Goal: Navigation & Orientation: Find specific page/section

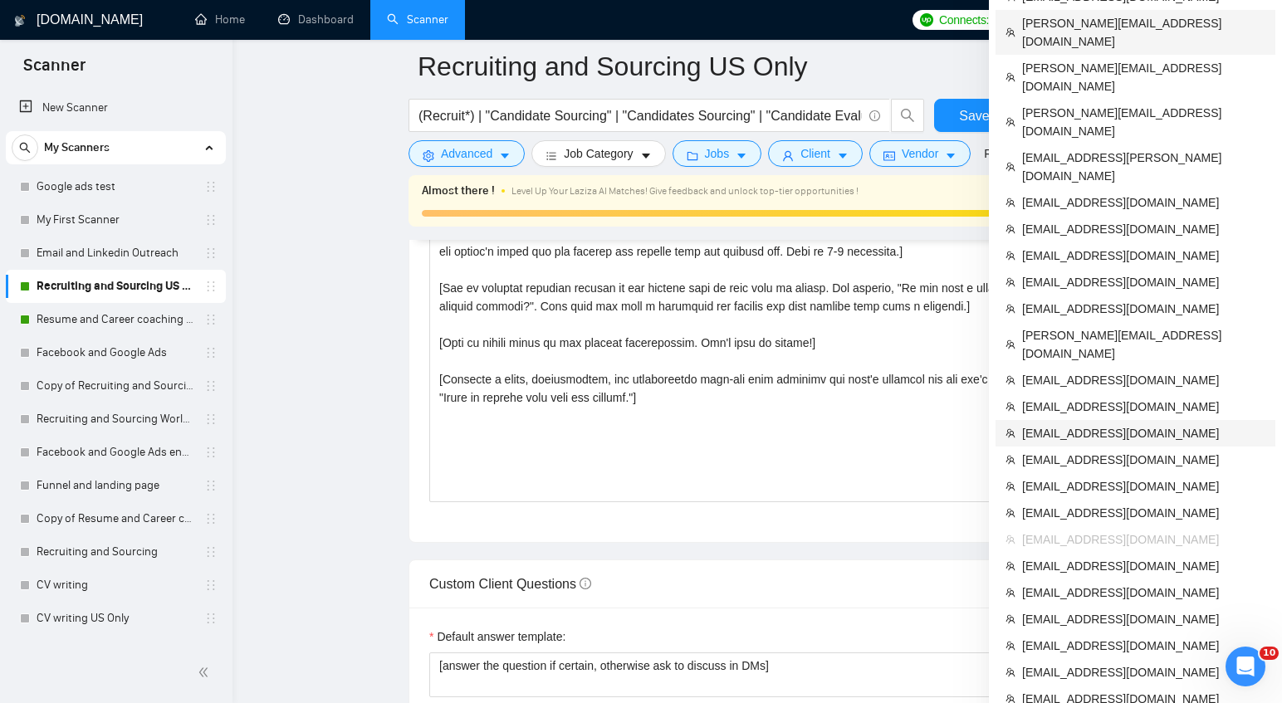
scroll to position [2043, 0]
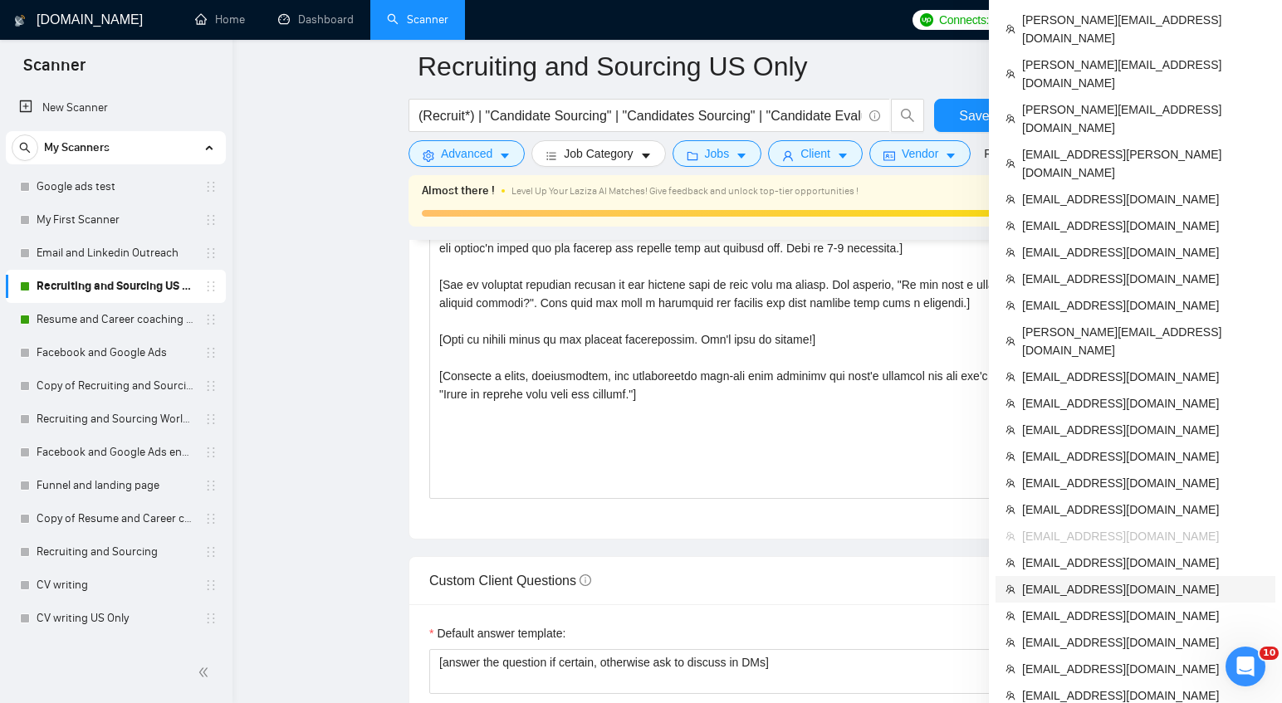
click at [1105, 580] on span "[EMAIL_ADDRESS][DOMAIN_NAME]" at bounding box center [1143, 589] width 243 height 18
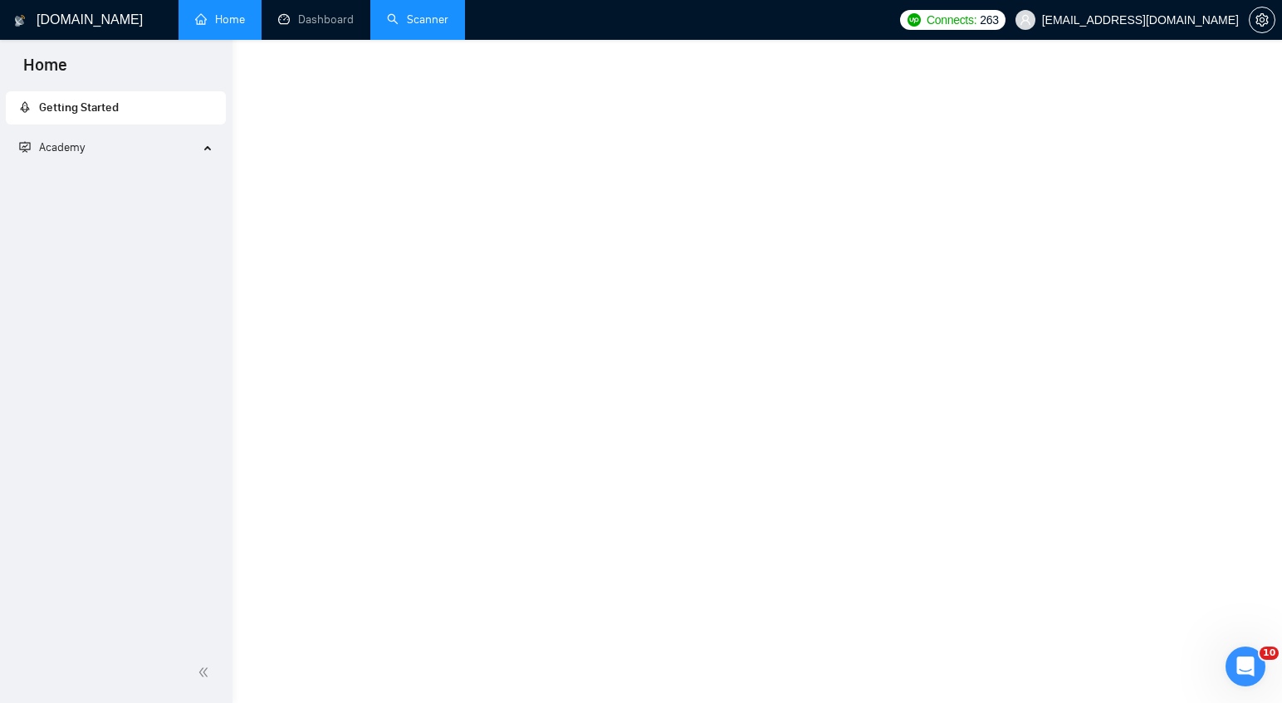
scroll to position [716, 0]
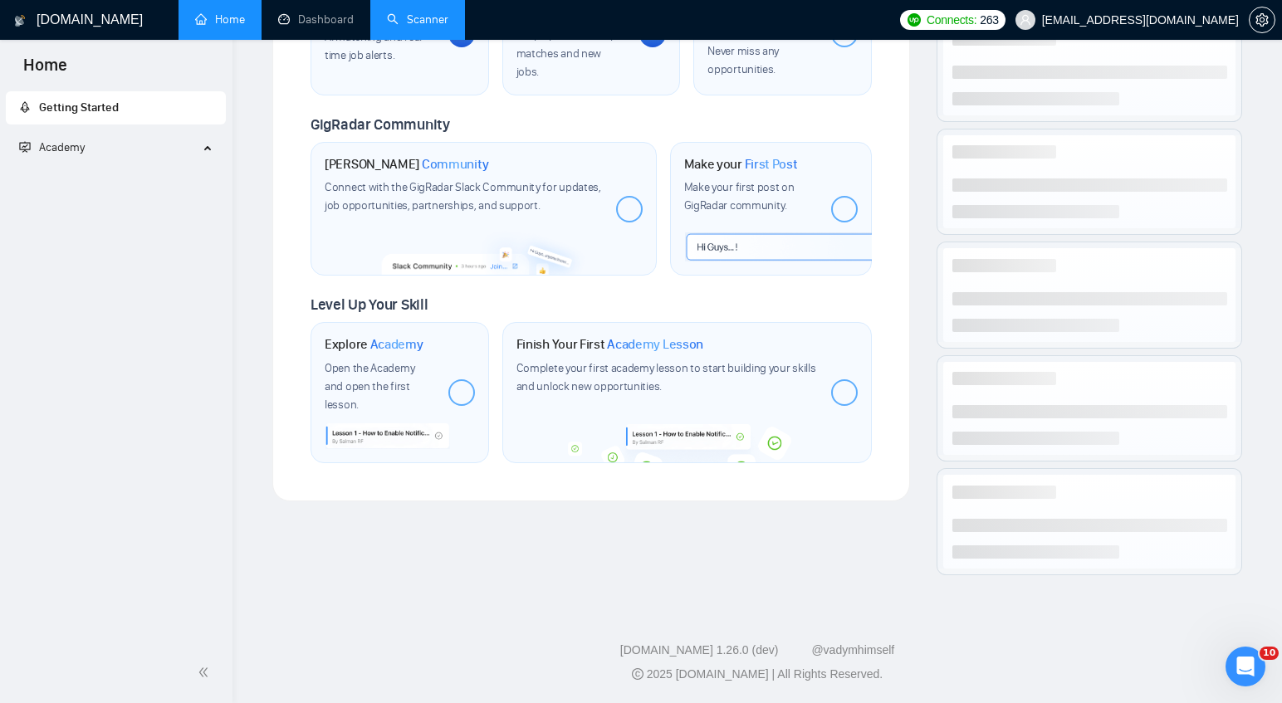
click at [413, 27] on link "Scanner" at bounding box center [417, 19] width 61 height 14
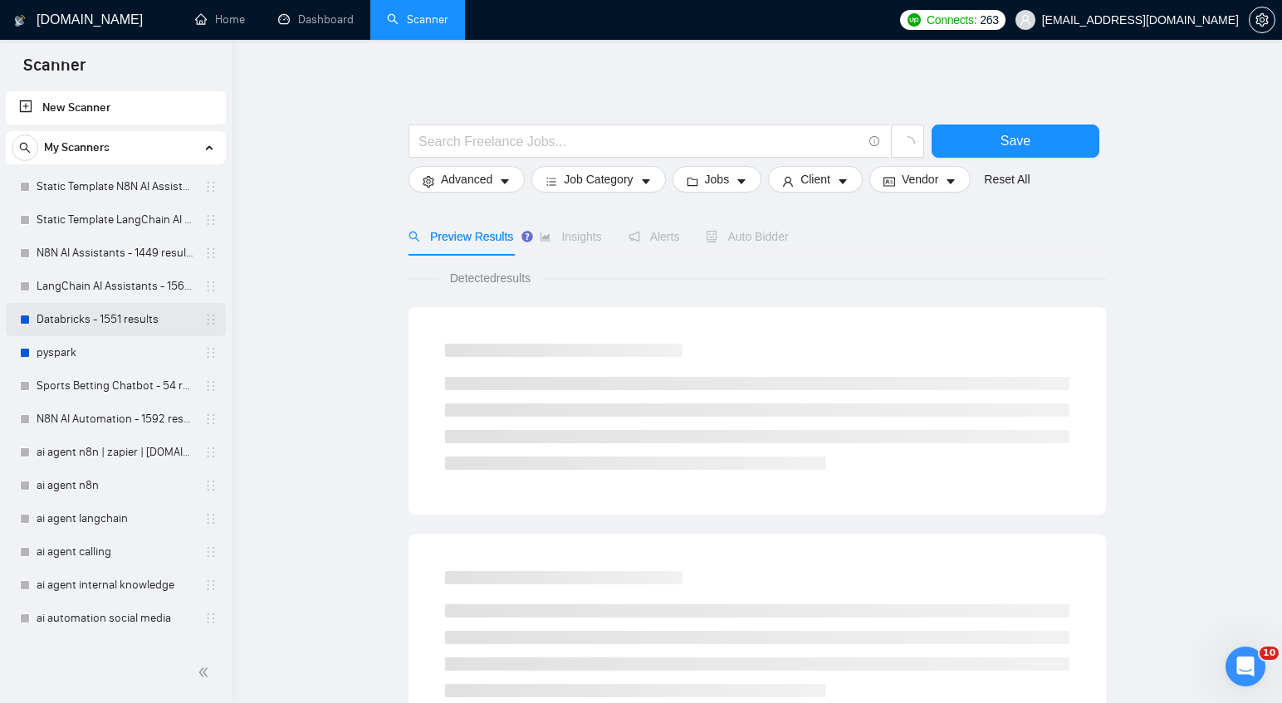
click at [94, 315] on link "Databricks - 1551 results" at bounding box center [116, 319] width 158 height 33
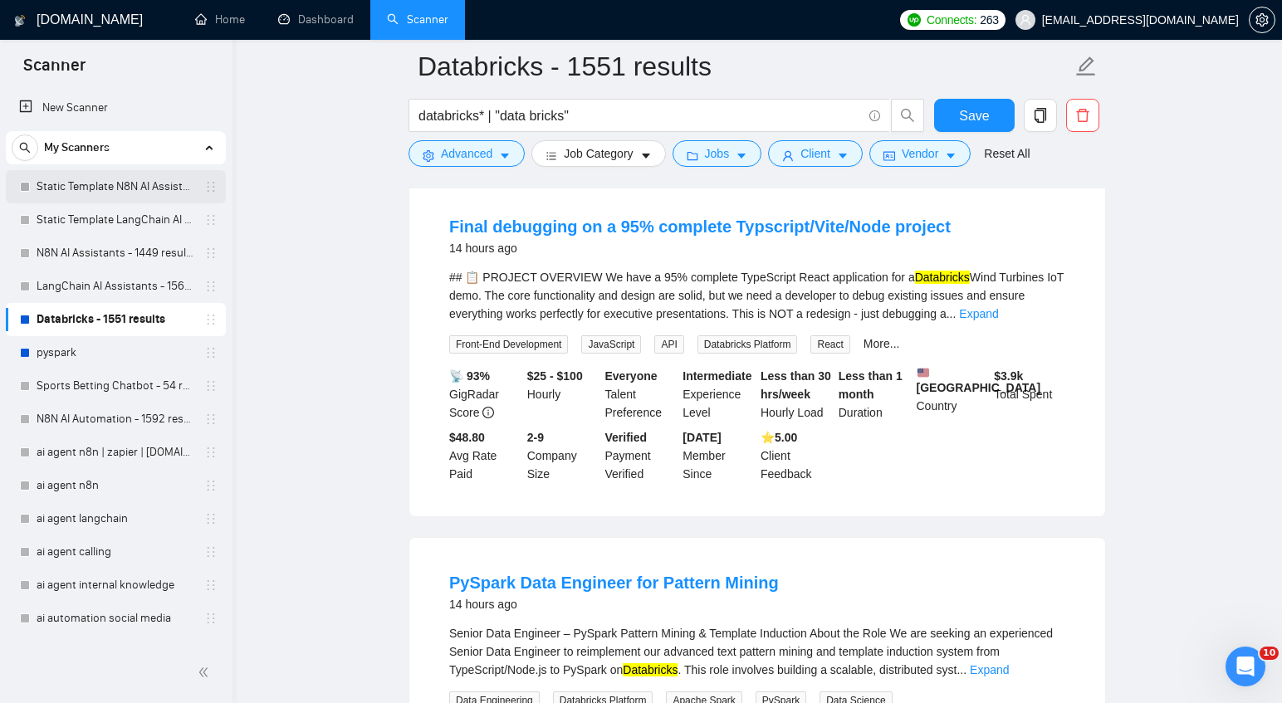
click at [122, 178] on link "Static Template N8N AI Assistants - 1449 results" at bounding box center [116, 186] width 158 height 33
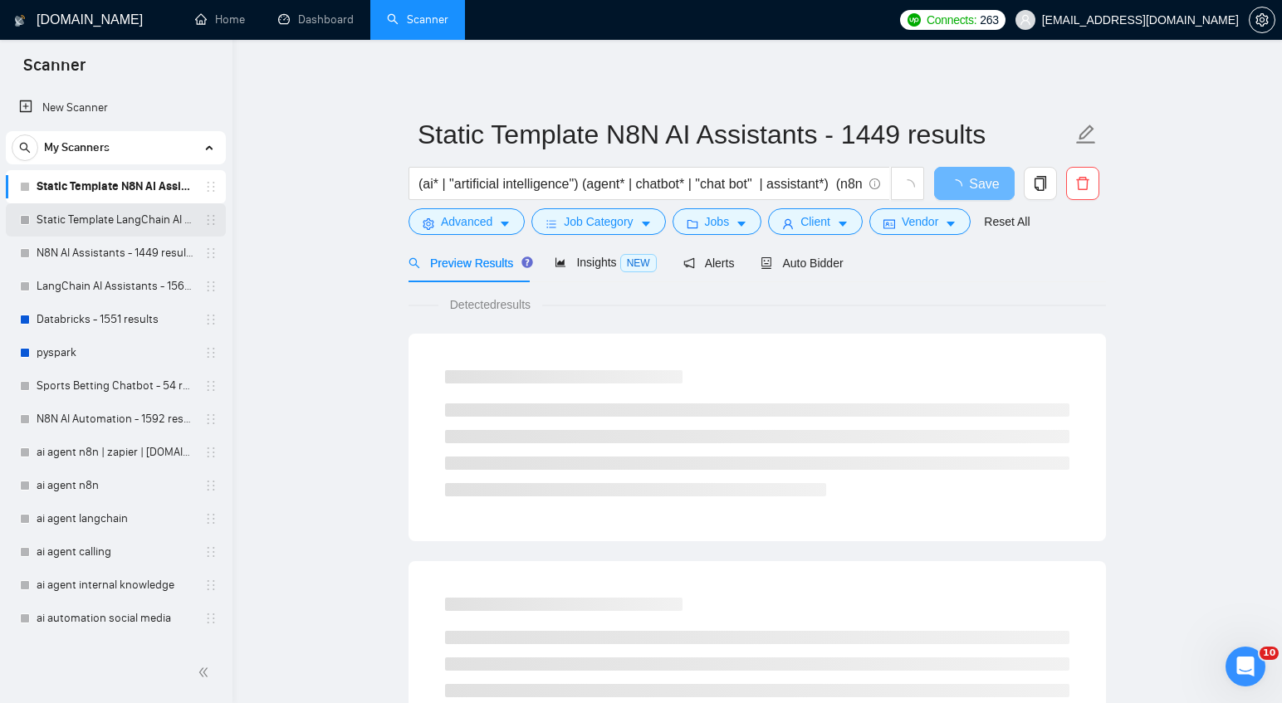
click at [122, 221] on link "Static Template LangChain AI Assistants - 1564 results" at bounding box center [116, 219] width 158 height 33
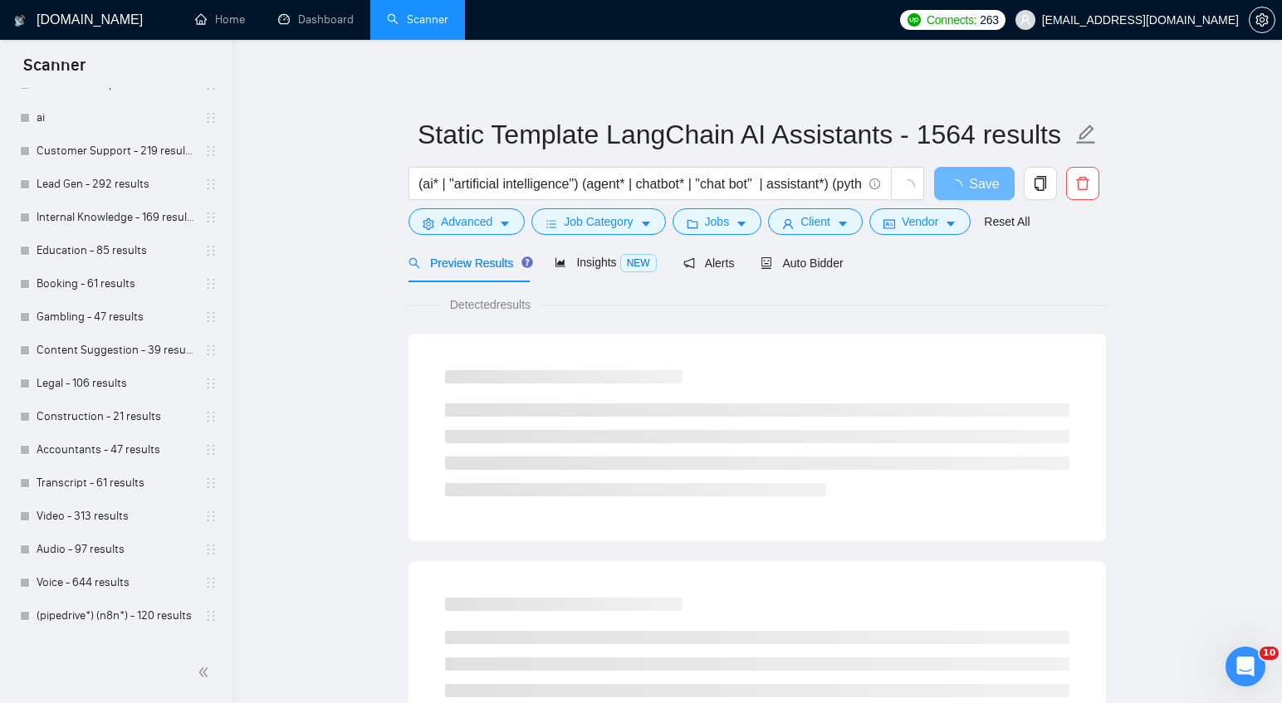
scroll to position [889, 0]
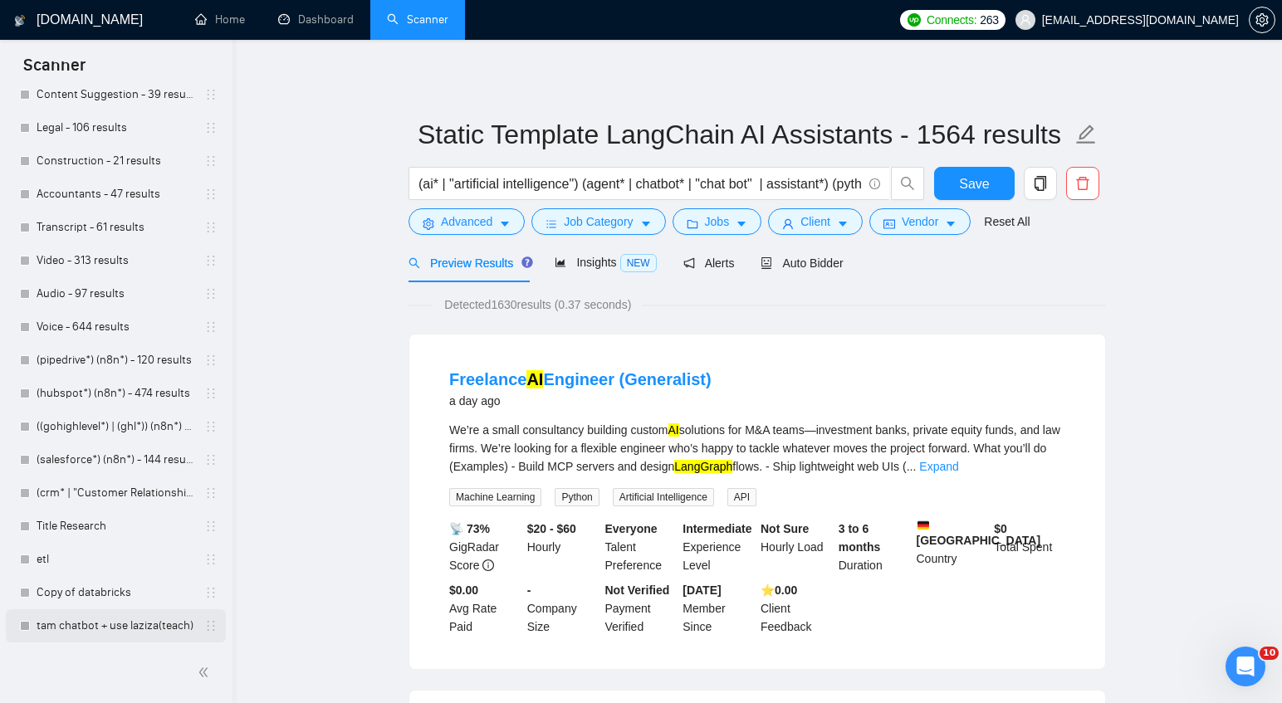
click at [106, 628] on link "tam chatbot + use laziza(teach)" at bounding box center [116, 625] width 158 height 33
